Goal: Information Seeking & Learning: Learn about a topic

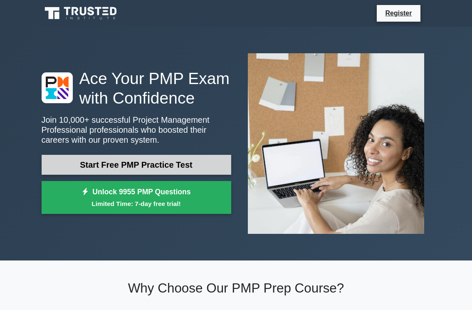
click at [212, 166] on link "Start Free PMP Practice Test" at bounding box center [137, 165] width 190 height 20
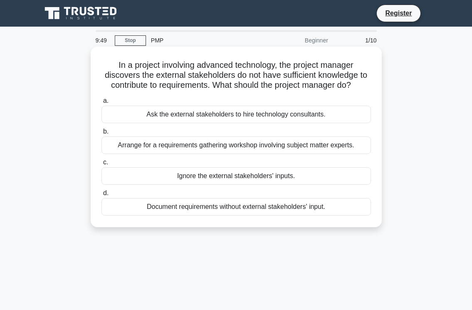
click at [156, 119] on div "Ask the external stakeholders to hire technology consultants." at bounding box center [237, 114] width 270 height 17
click at [102, 104] on input "a. Ask the external stakeholders to hire technology consultants." at bounding box center [102, 100] width 0 height 5
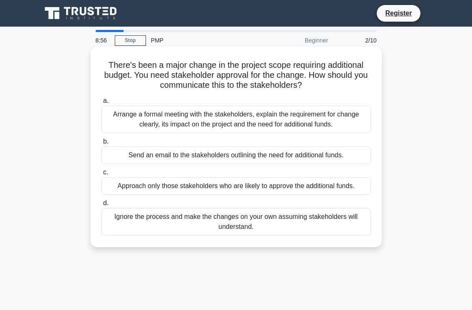
click at [206, 123] on div "Arrange a formal meeting with the stakeholders, explain the requirement for cha…" at bounding box center [237, 119] width 270 height 27
click at [102, 104] on input "a. Arrange a formal meeting with the stakeholders, explain the requirement for …" at bounding box center [102, 100] width 0 height 5
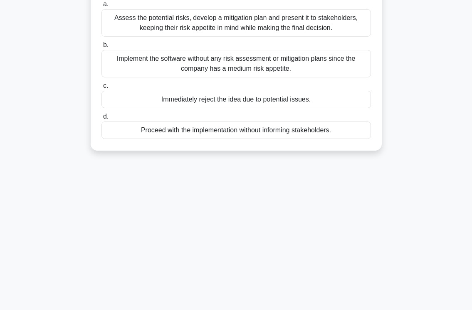
scroll to position [125, 0]
